Goal: Transaction & Acquisition: Purchase product/service

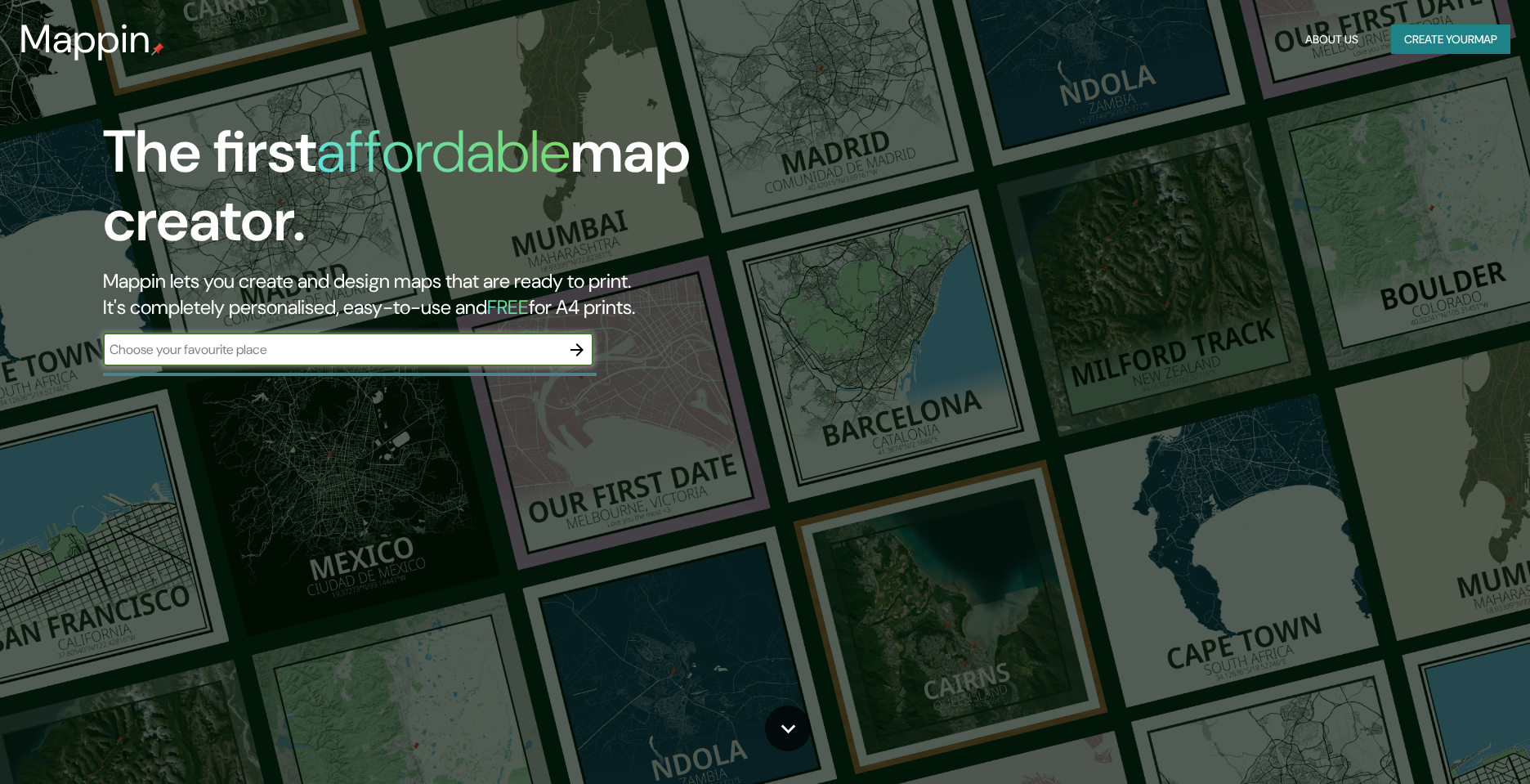
click at [259, 353] on input "text" at bounding box center [332, 349] width 458 height 19
type input "[PERSON_NAME][GEOGRAPHIC_DATA]"
click at [578, 347] on icon "button" at bounding box center [577, 350] width 19 height 19
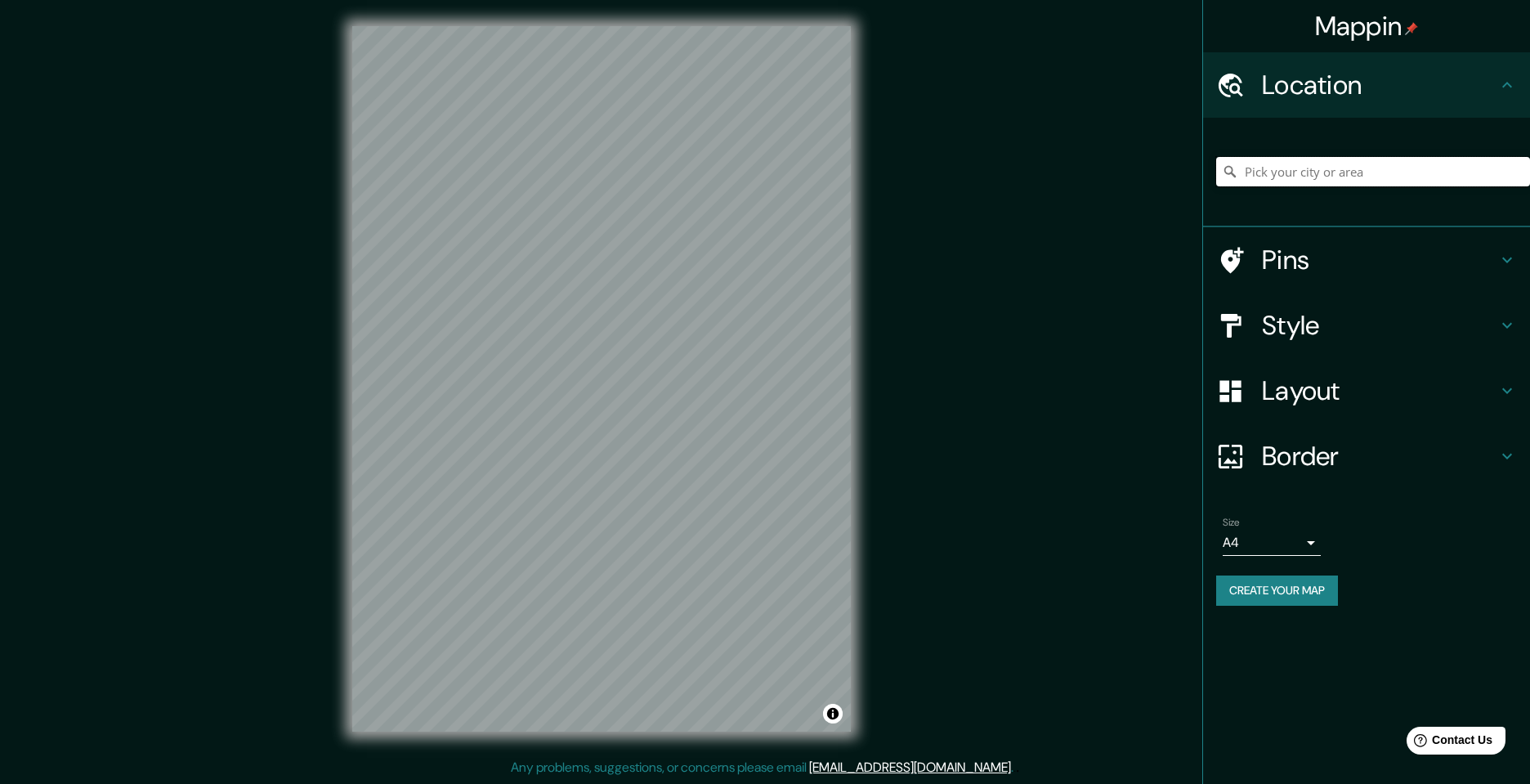
click at [1302, 170] on input "Pick your city or area" at bounding box center [1373, 171] width 314 height 29
click at [1333, 168] on input "Pick your city or area" at bounding box center [1373, 171] width 314 height 29
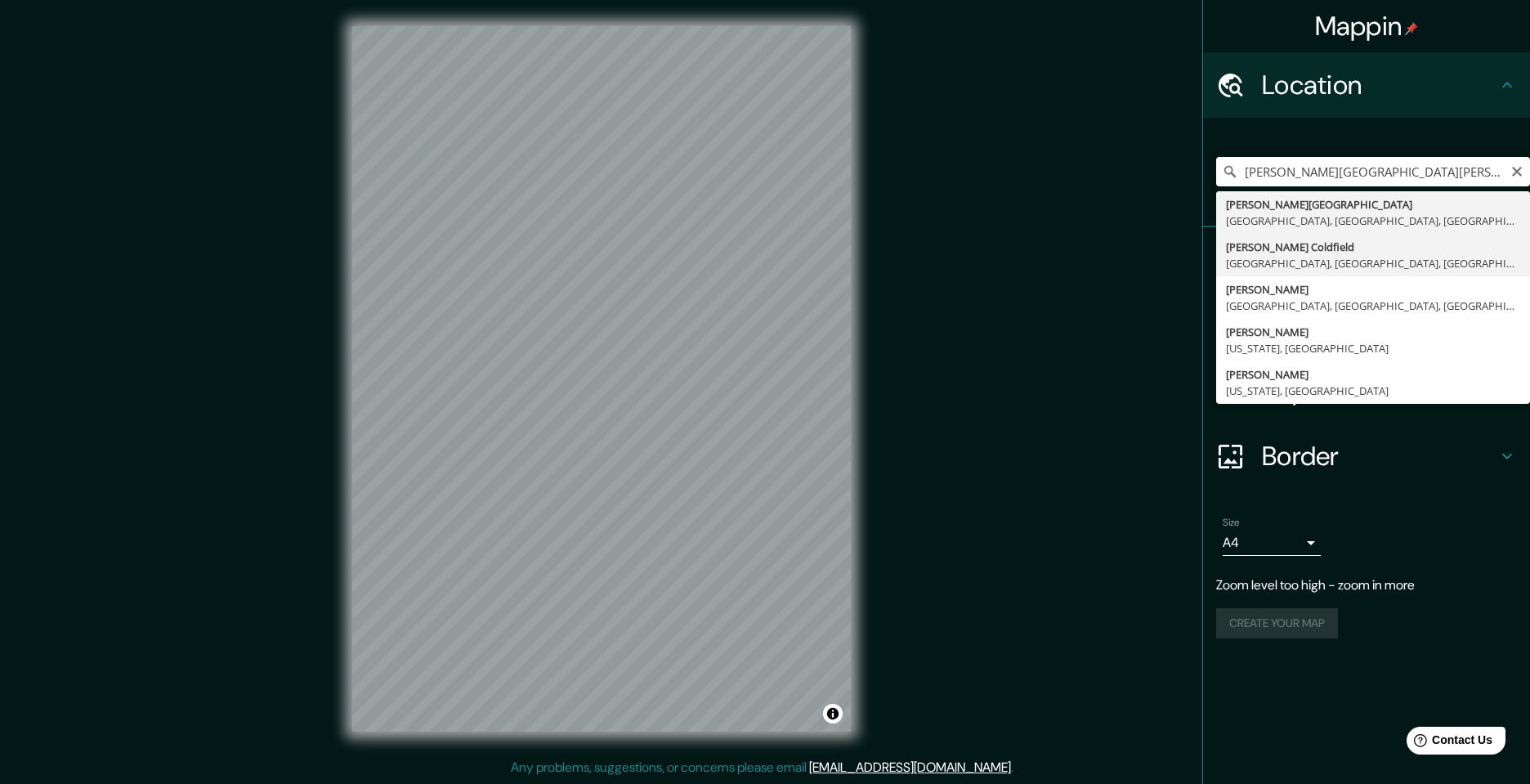
type input "[PERSON_NAME][GEOGRAPHIC_DATA], [GEOGRAPHIC_DATA], [GEOGRAPHIC_DATA], [GEOGRAPH…"
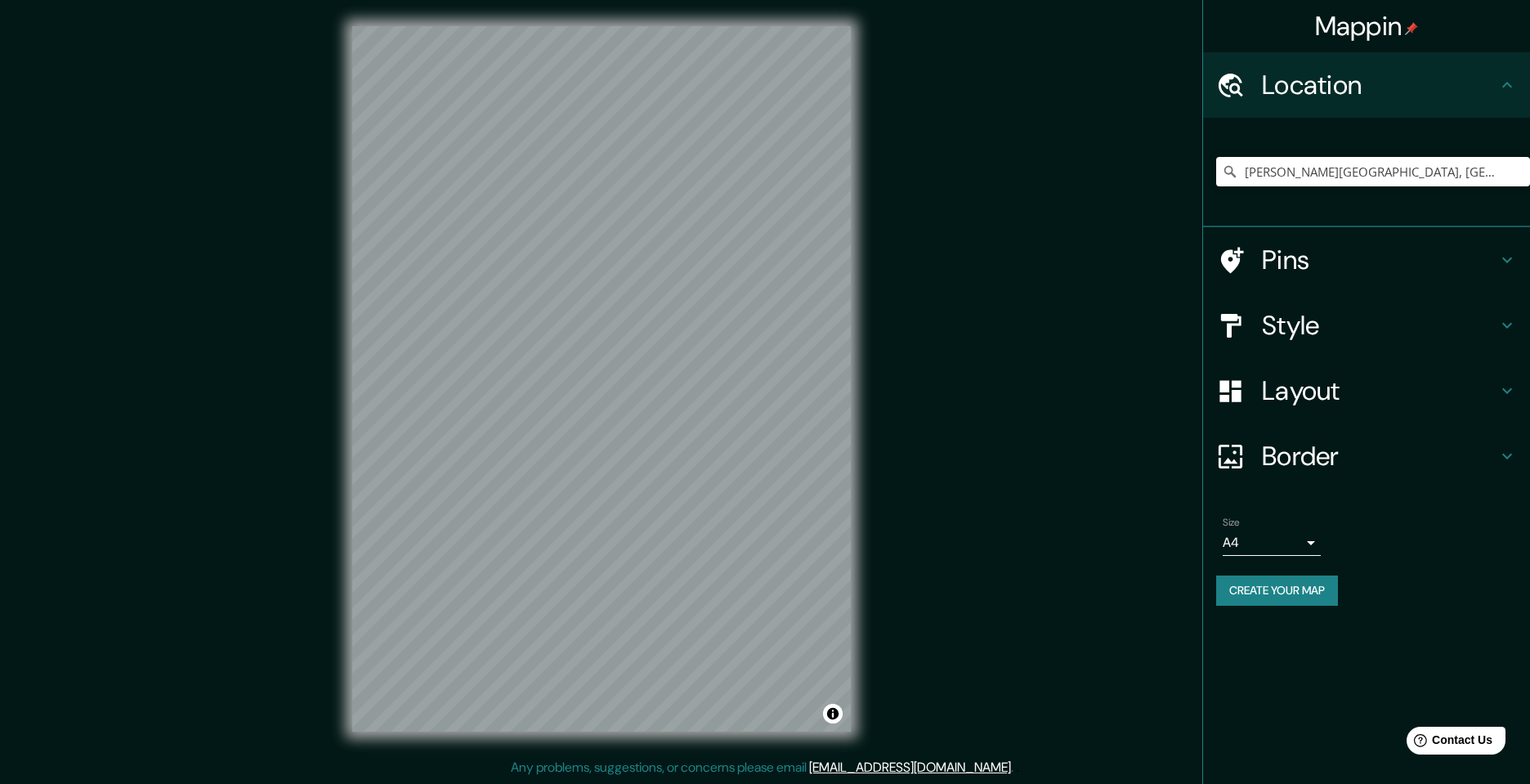
click at [1485, 331] on h4 "Style" at bounding box center [1380, 325] width 236 height 33
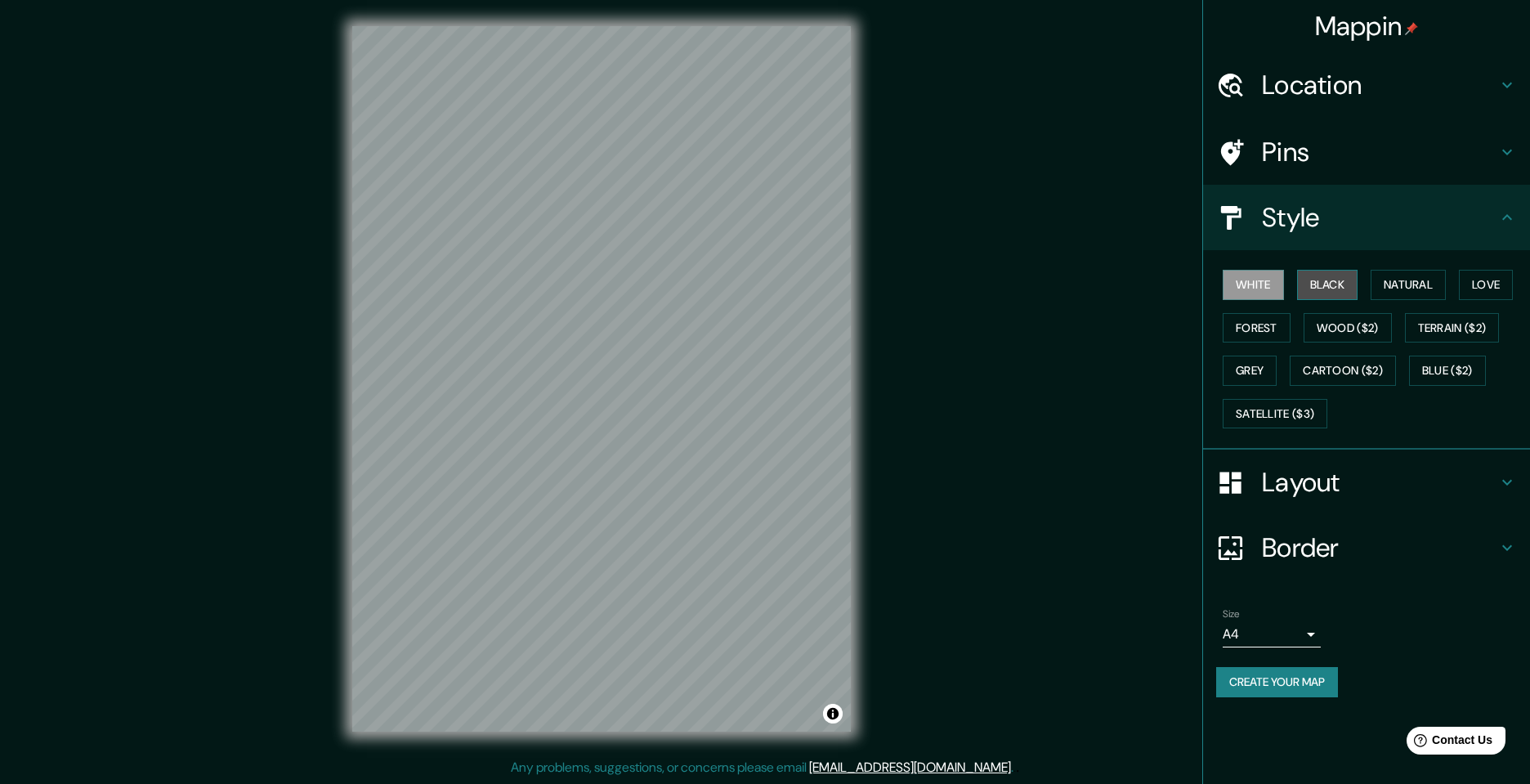
click at [1325, 286] on button "Black" at bounding box center [1327, 284] width 61 height 30
click at [1421, 282] on button "Natural" at bounding box center [1407, 284] width 75 height 30
click at [1266, 411] on button "Satellite ($3)" at bounding box center [1275, 414] width 104 height 30
click at [1483, 477] on h4 "Layout" at bounding box center [1380, 482] width 236 height 33
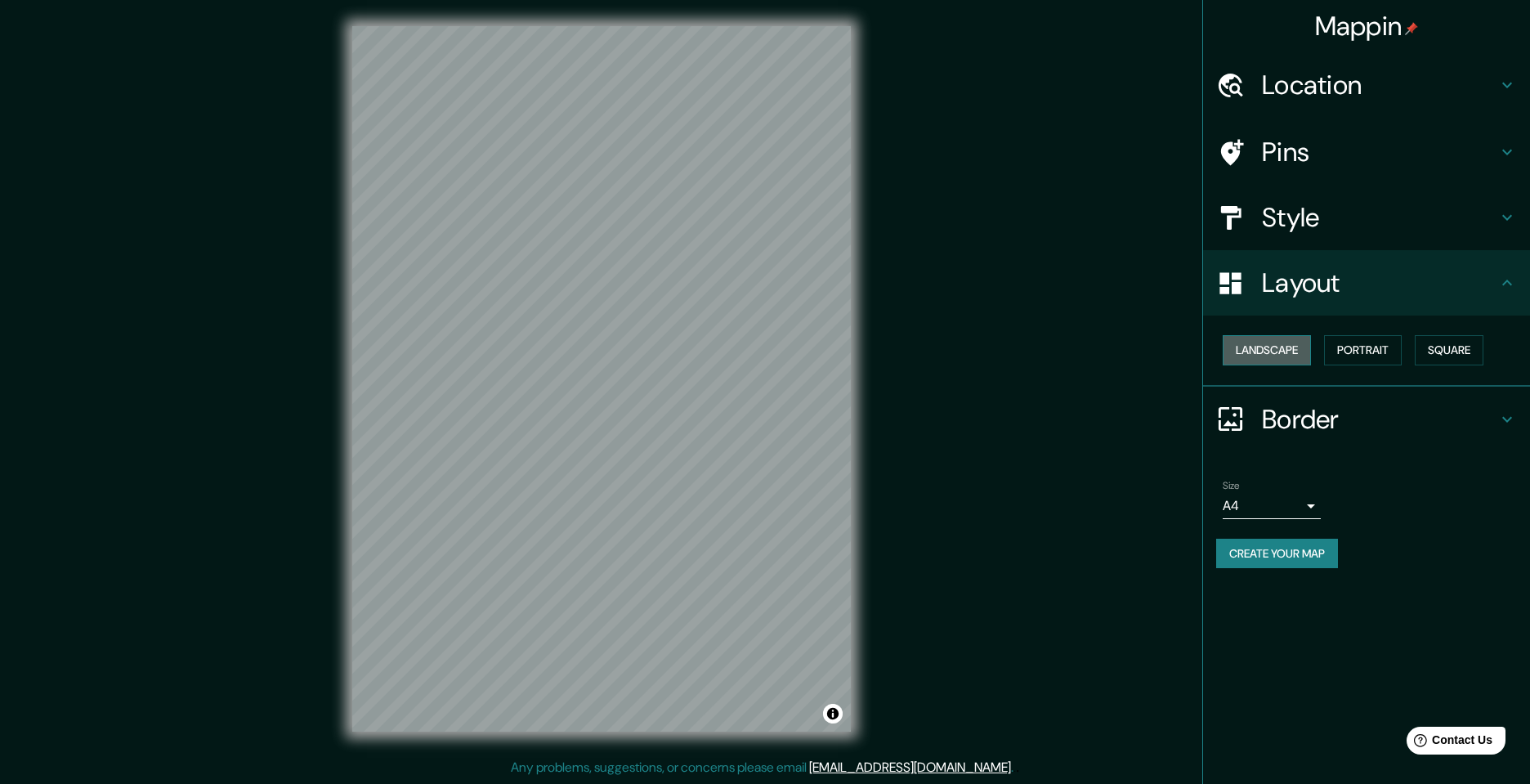
click at [1287, 348] on button "Landscape" at bounding box center [1267, 350] width 89 height 30
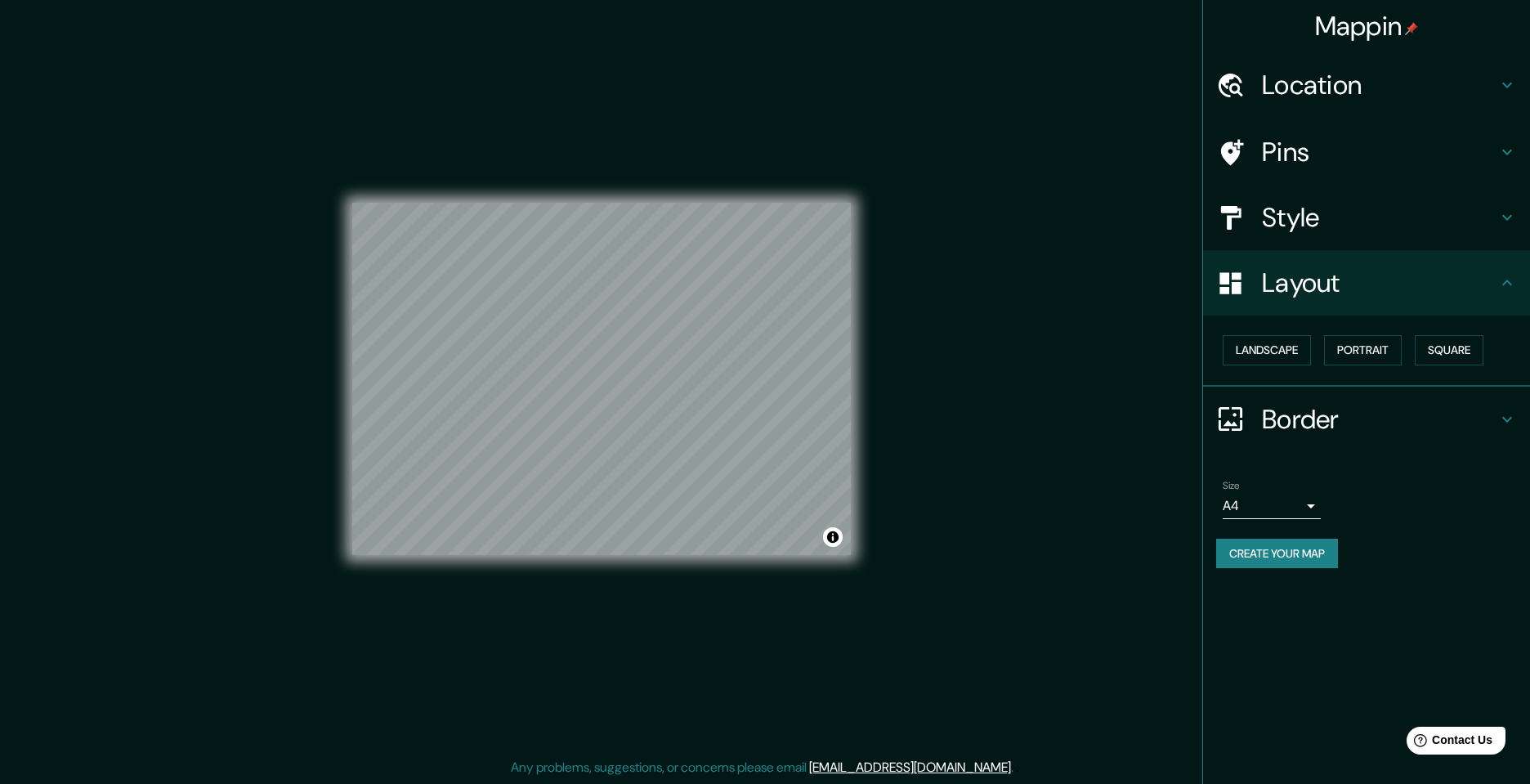
click at [1508, 419] on icon at bounding box center [1508, 419] width 10 height 6
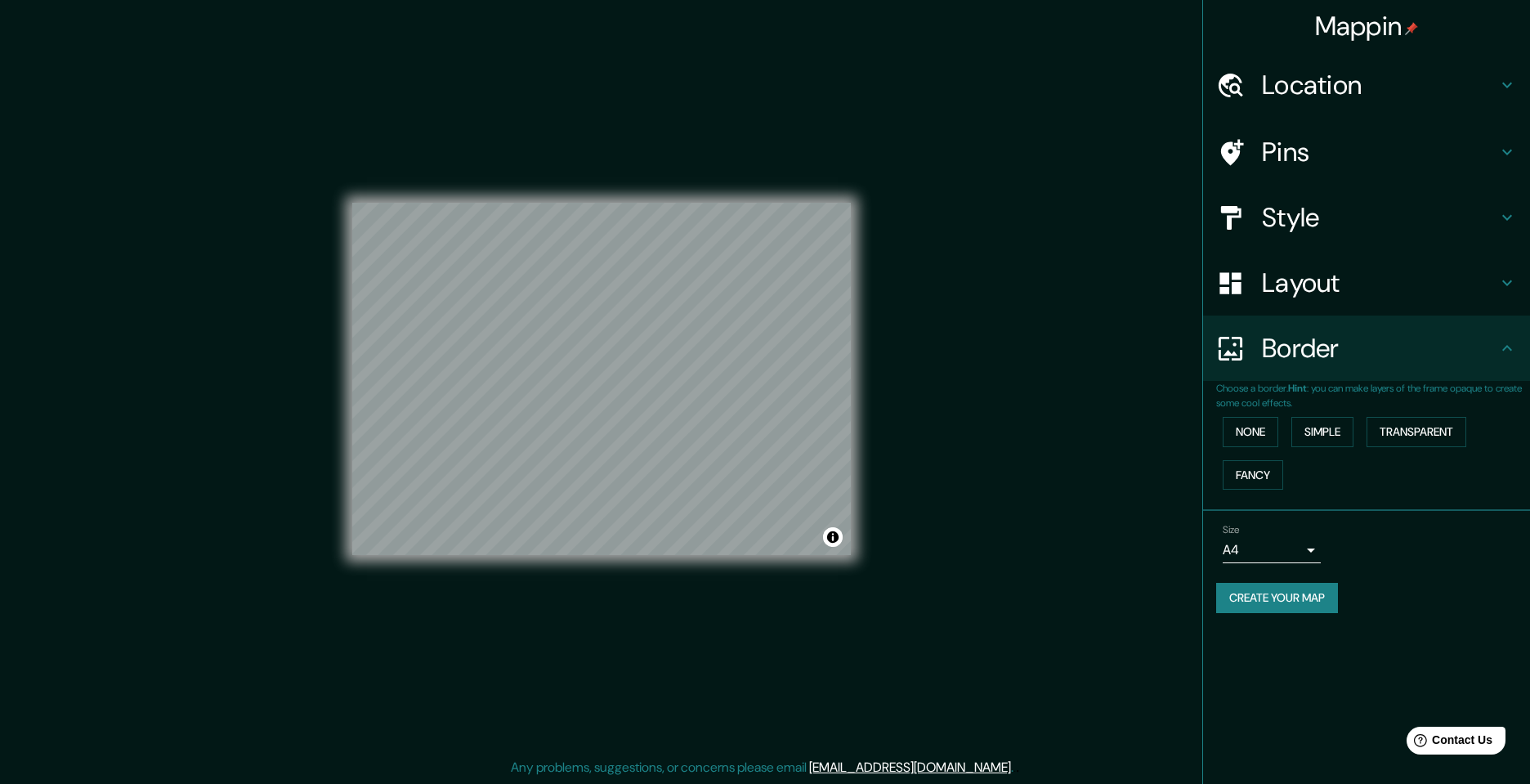
click at [1287, 549] on body "Mappin Location [PERSON_NAME][GEOGRAPHIC_DATA], [GEOGRAPHIC_DATA], [GEOGRAPHIC_…" at bounding box center [765, 392] width 1530 height 784
click at [1449, 577] on div at bounding box center [765, 392] width 1530 height 784
click at [1327, 438] on button "Simple" at bounding box center [1323, 431] width 62 height 30
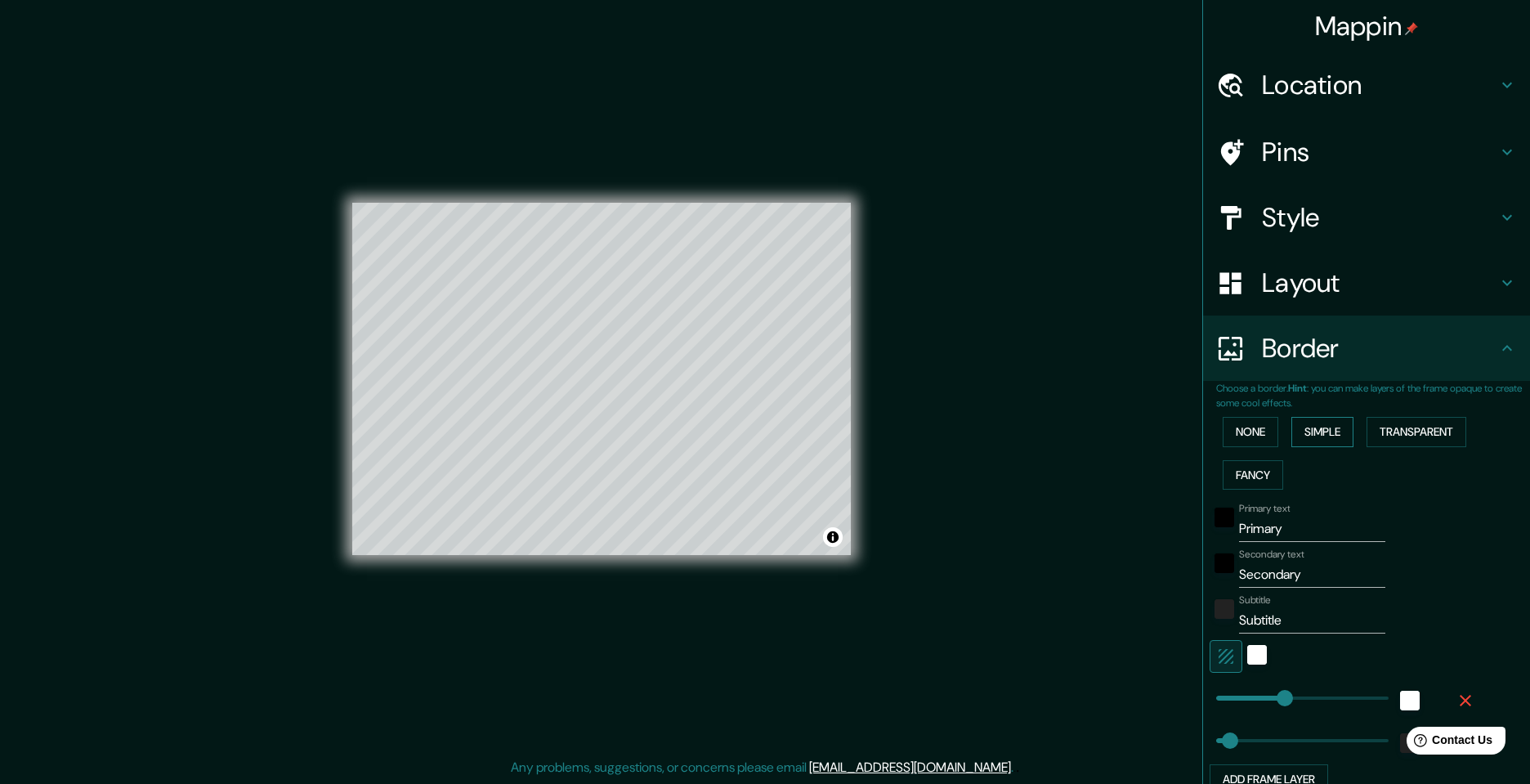
click at [1327, 438] on button "Simple" at bounding box center [1323, 431] width 62 height 30
type input "49"
click at [1237, 424] on button "None" at bounding box center [1250, 431] width 56 height 30
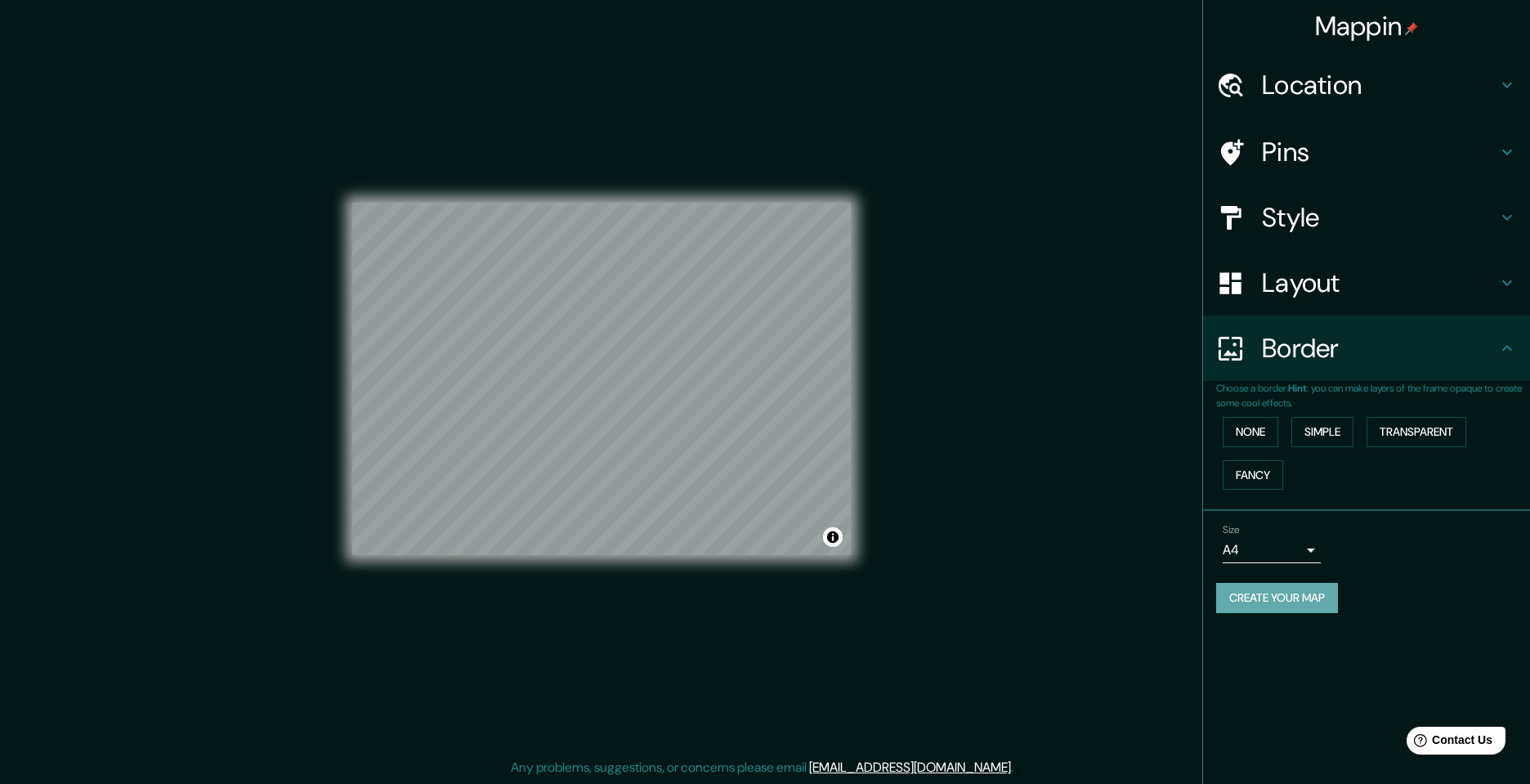
click at [1294, 592] on button "Create your map" at bounding box center [1277, 597] width 122 height 30
click at [1272, 598] on button "Create your map" at bounding box center [1277, 597] width 122 height 30
click at [1272, 598] on div "Create your map" at bounding box center [1366, 597] width 301 height 30
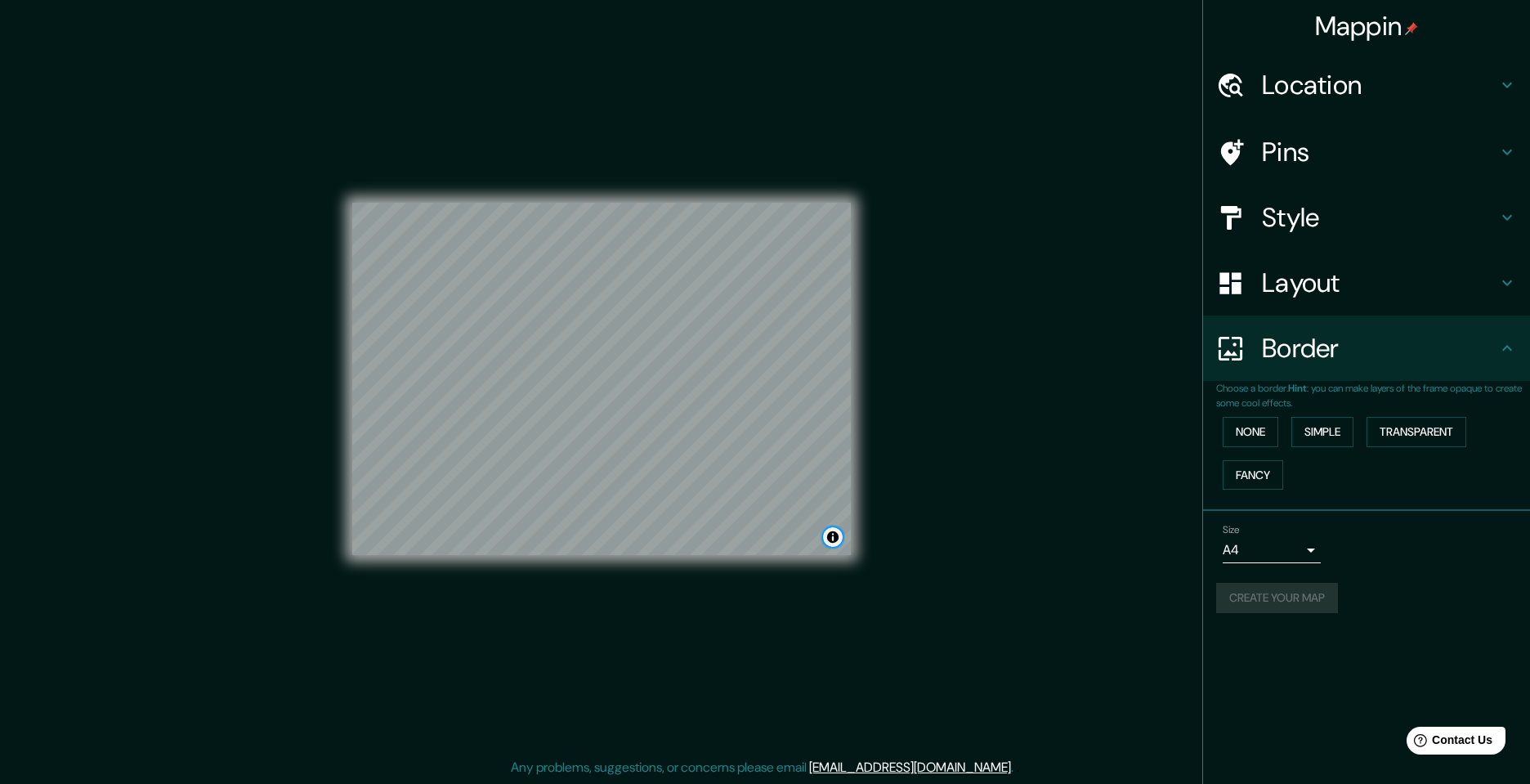
click at [833, 536] on button "Toggle attribution" at bounding box center [833, 537] width 19 height 19
drag, startPoint x: 1018, startPoint y: 557, endPoint x: 1026, endPoint y: 560, distance: 8.5
click at [1019, 557] on div "Mappin Location [PERSON_NAME][GEOGRAPHIC_DATA], [GEOGRAPHIC_DATA], [GEOGRAPHIC_…" at bounding box center [765, 392] width 1530 height 784
